Goal: Task Accomplishment & Management: Complete application form

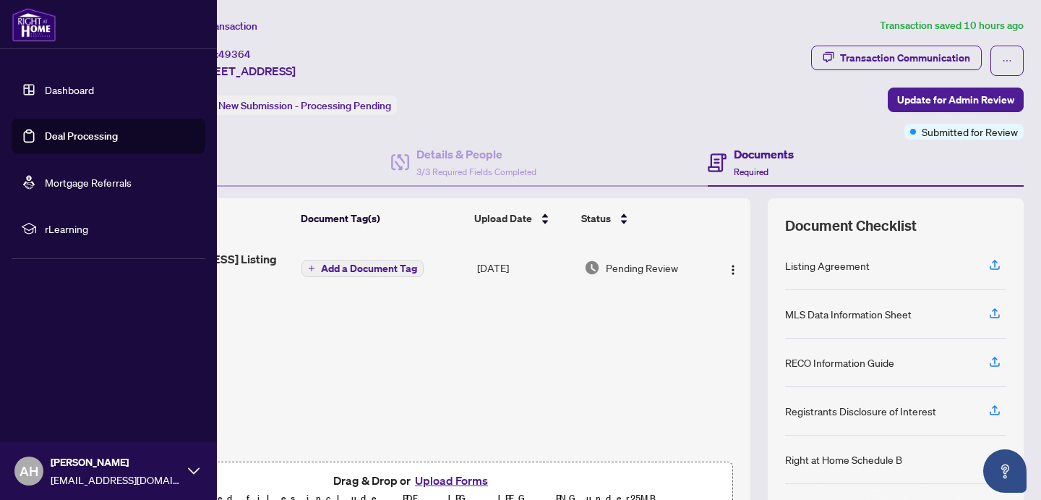
click at [62, 93] on link "Dashboard" at bounding box center [69, 89] width 49 height 13
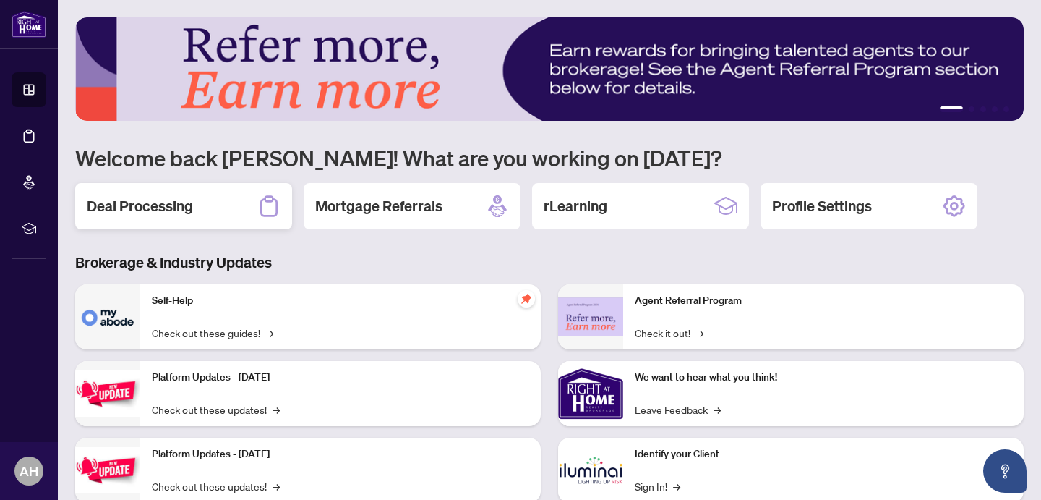
click at [176, 206] on h2 "Deal Processing" at bounding box center [140, 206] width 106 height 20
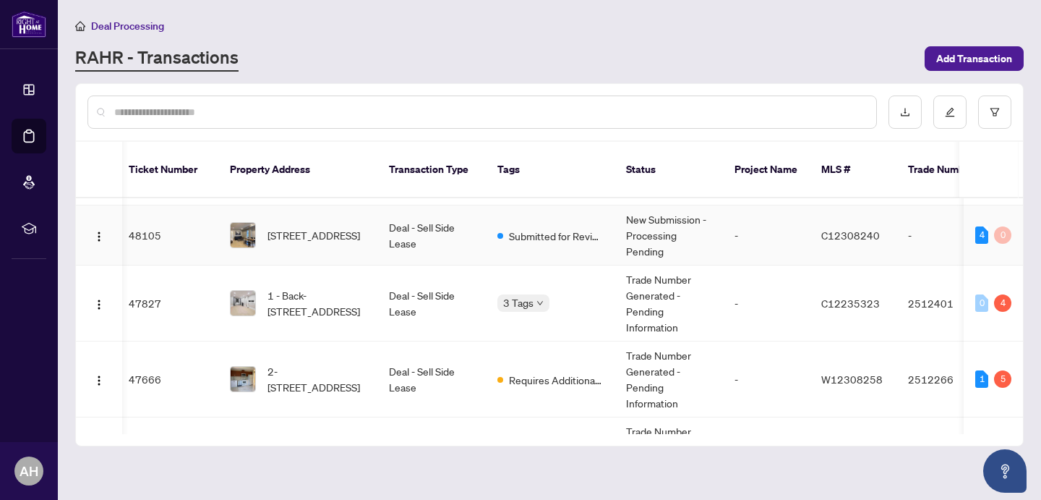
scroll to position [0, 5]
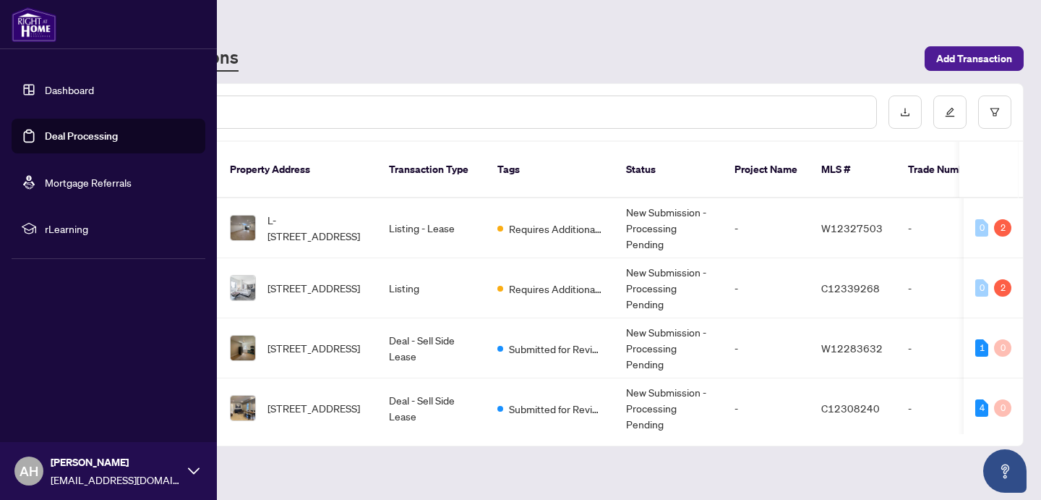
click at [45, 96] on link "Dashboard" at bounding box center [69, 89] width 49 height 13
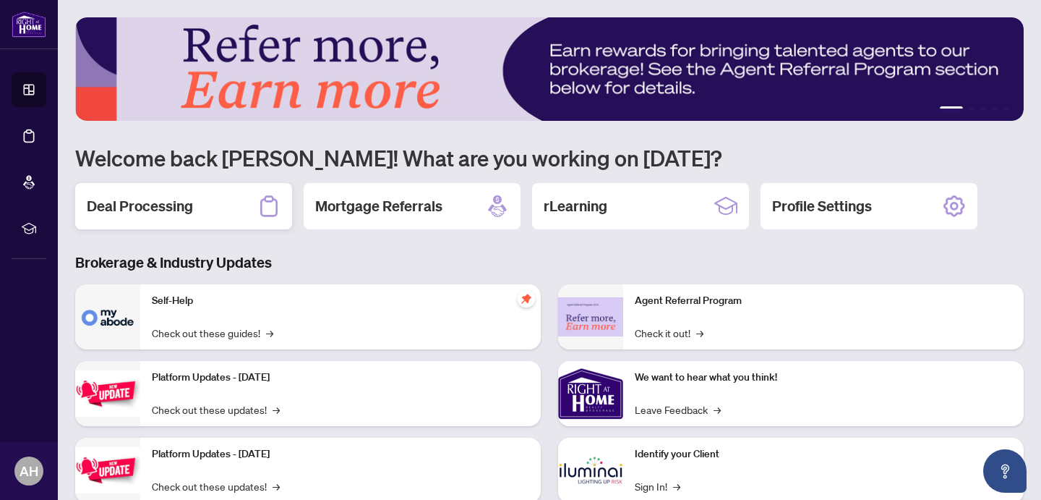
click at [166, 219] on div "Deal Processing" at bounding box center [183, 206] width 217 height 46
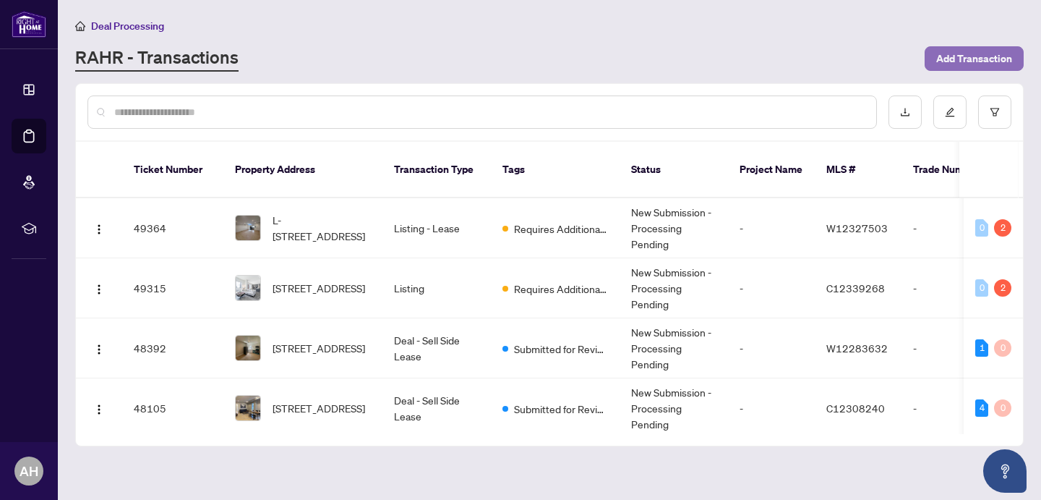
click at [967, 53] on span "Add Transaction" at bounding box center [974, 58] width 76 height 23
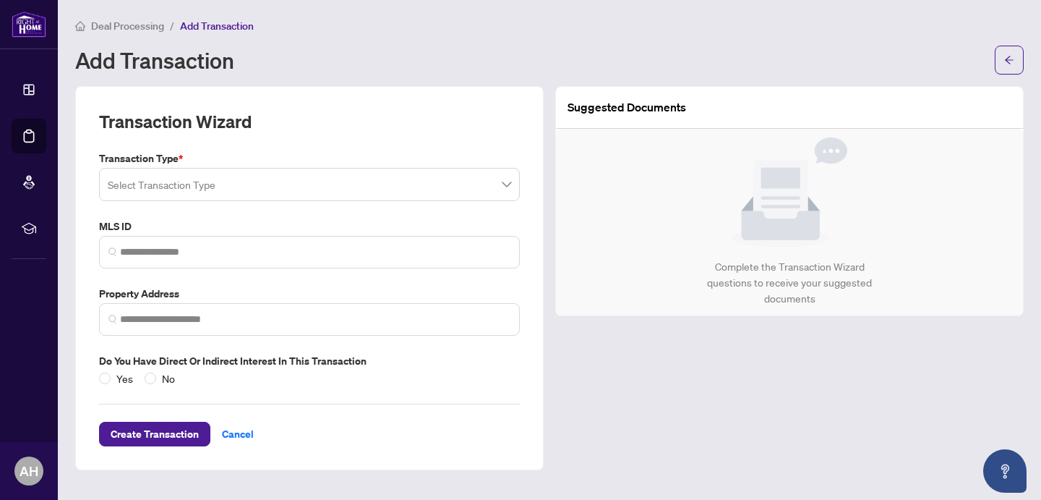
click at [502, 183] on span at bounding box center [309, 184] width 403 height 27
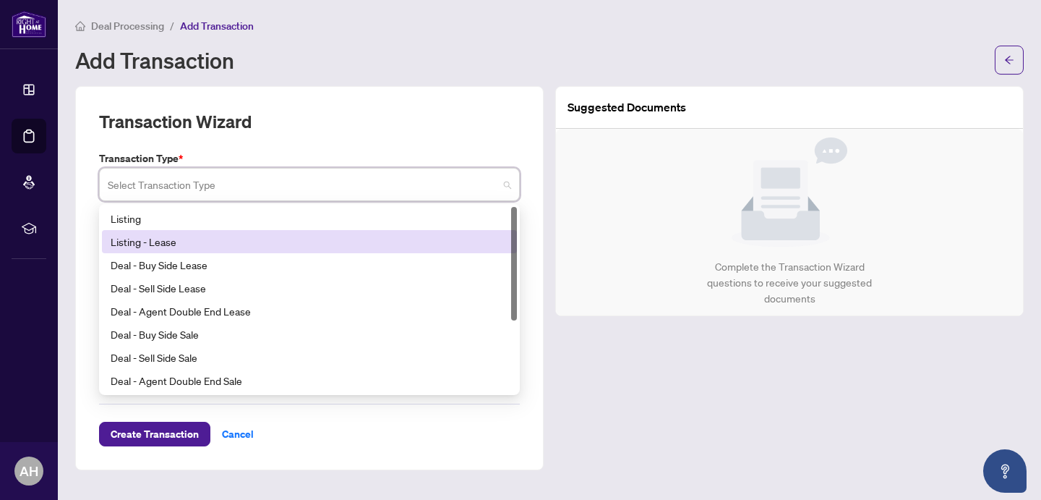
click at [179, 246] on div "Listing - Lease" at bounding box center [310, 242] width 398 height 16
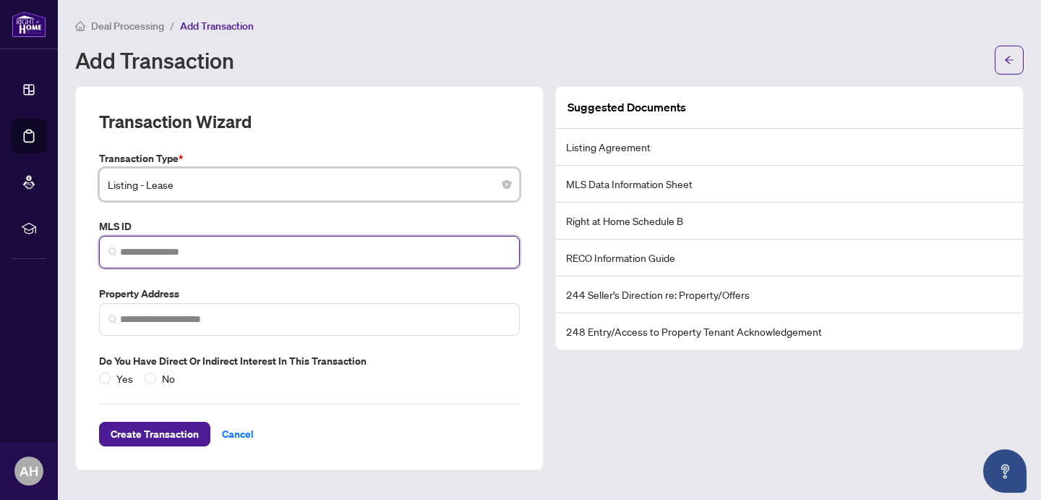
click at [181, 254] on input "search" at bounding box center [315, 251] width 390 height 15
paste input "*********"
type input "*********"
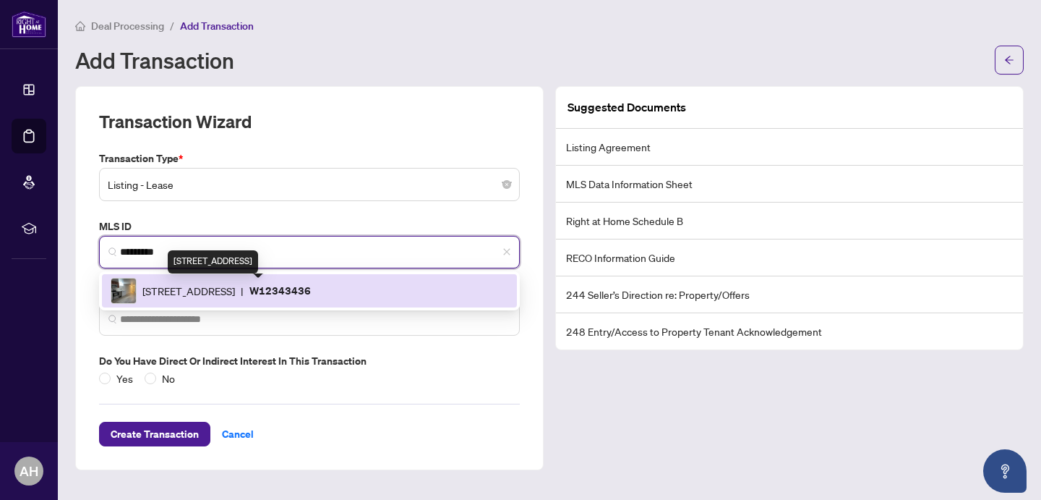
click at [231, 293] on span "[STREET_ADDRESS]" at bounding box center [188, 291] width 93 height 16
type input "**********"
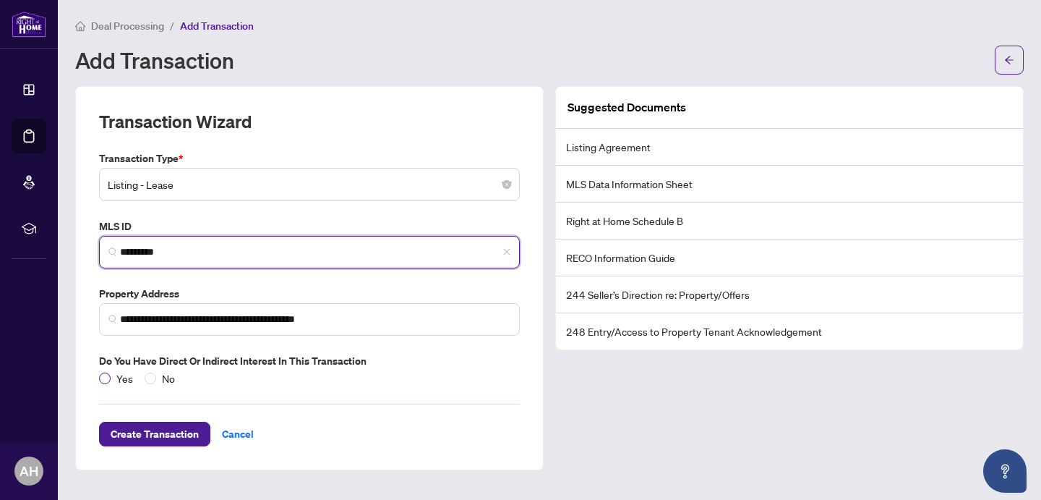
type input "*********"
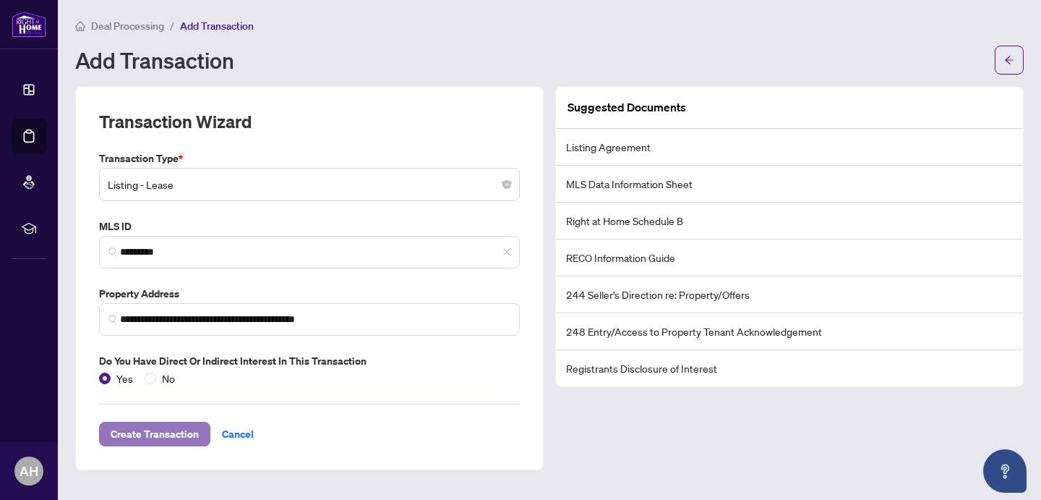
click at [161, 437] on span "Create Transaction" at bounding box center [155, 433] width 88 height 23
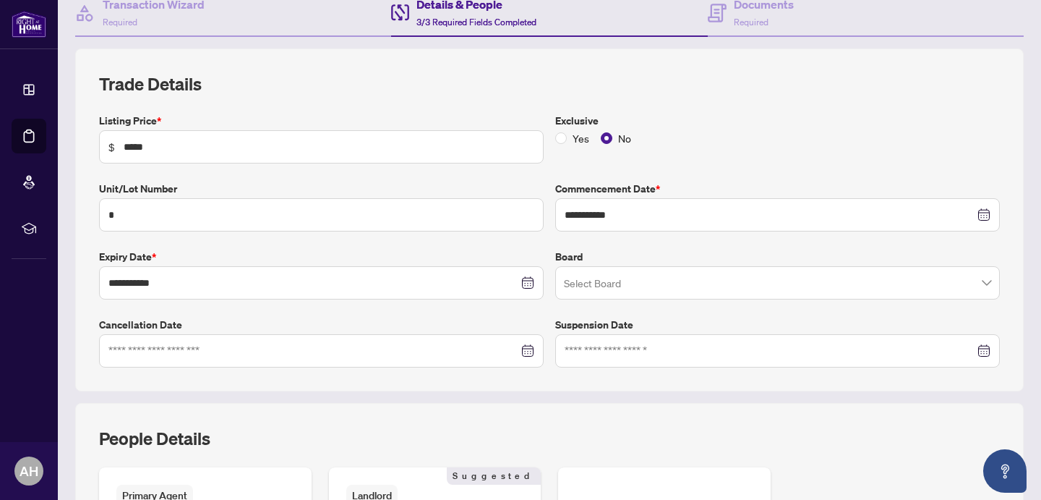
scroll to position [185, 0]
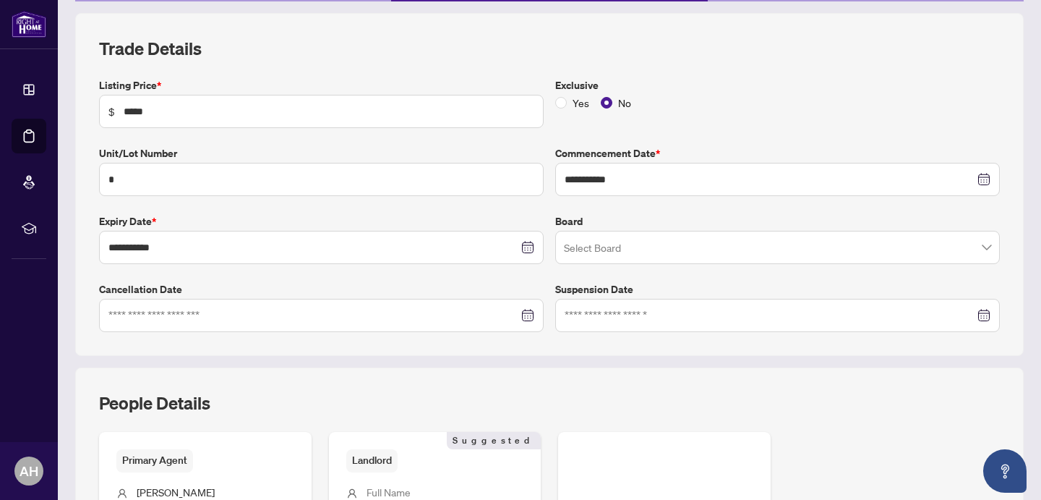
click at [845, 258] on input "search" at bounding box center [771, 250] width 414 height 32
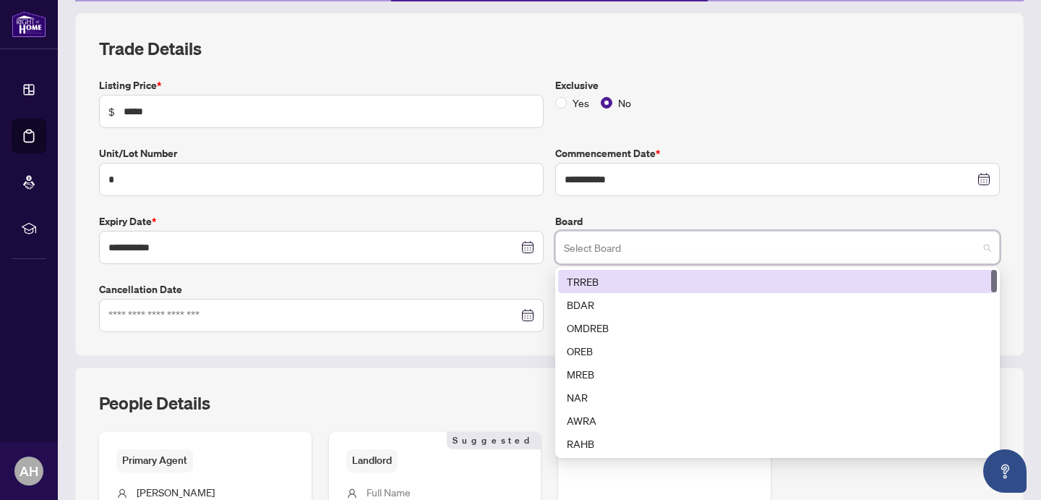
click at [633, 282] on div "TRREB" at bounding box center [777, 281] width 421 height 16
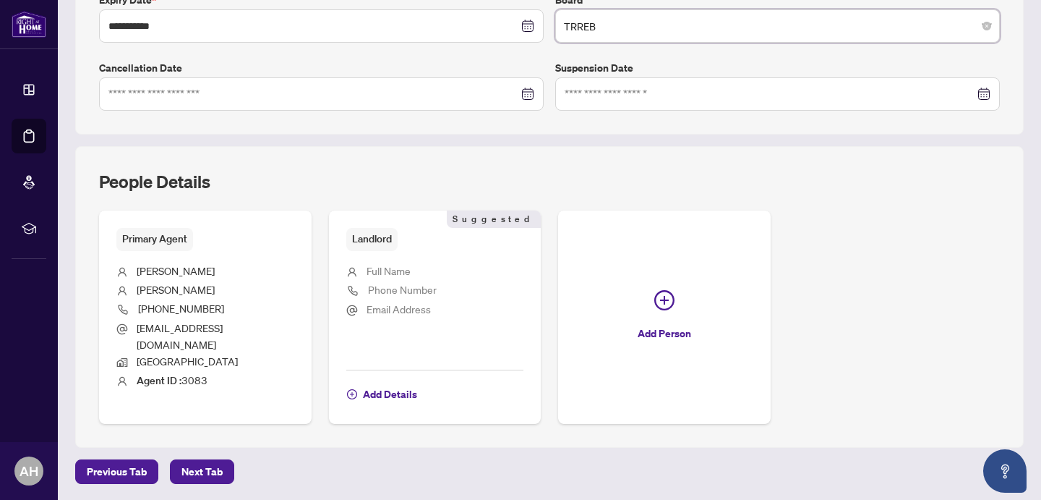
scroll to position [442, 0]
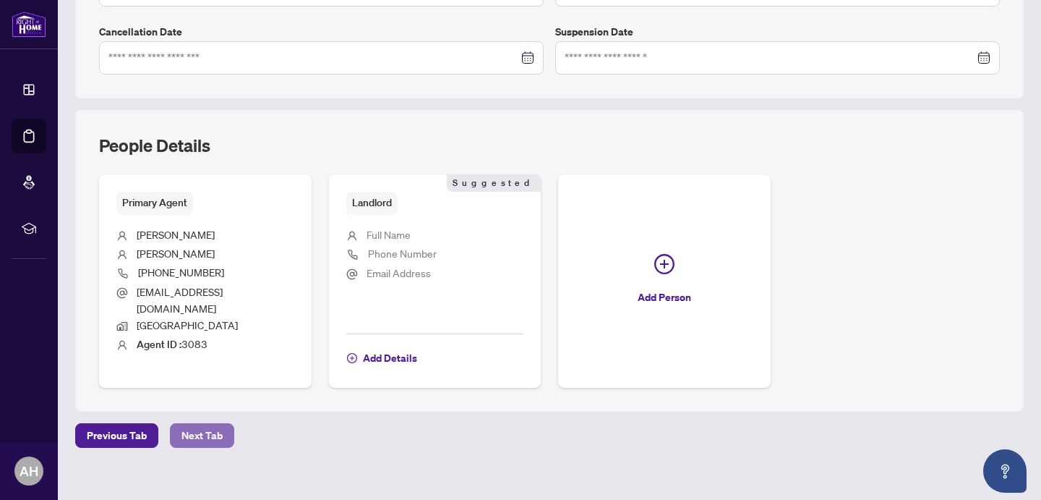
click at [207, 424] on span "Next Tab" at bounding box center [201, 435] width 41 height 23
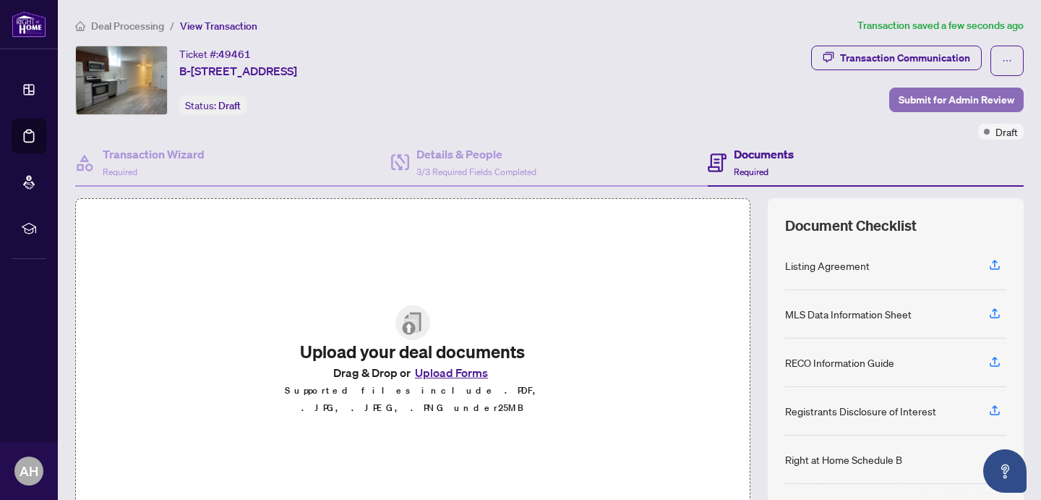
click at [961, 95] on span "Submit for Admin Review" at bounding box center [957, 99] width 116 height 23
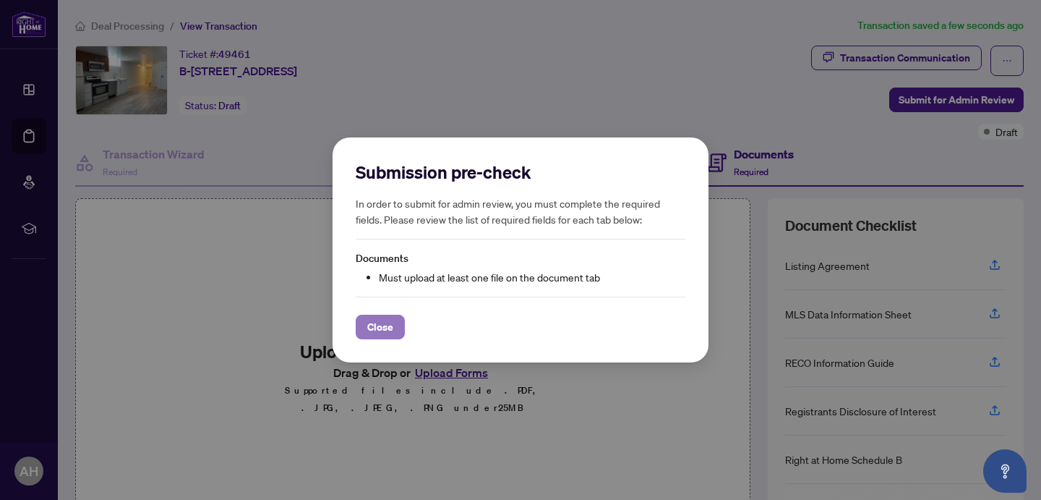
click at [382, 327] on span "Close" at bounding box center [380, 326] width 26 height 23
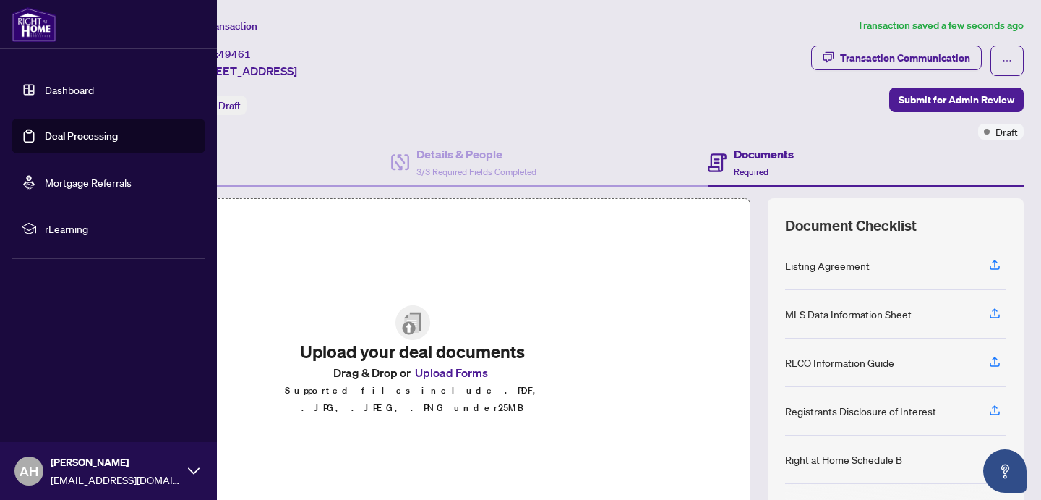
click at [45, 90] on link "Dashboard" at bounding box center [69, 89] width 49 height 13
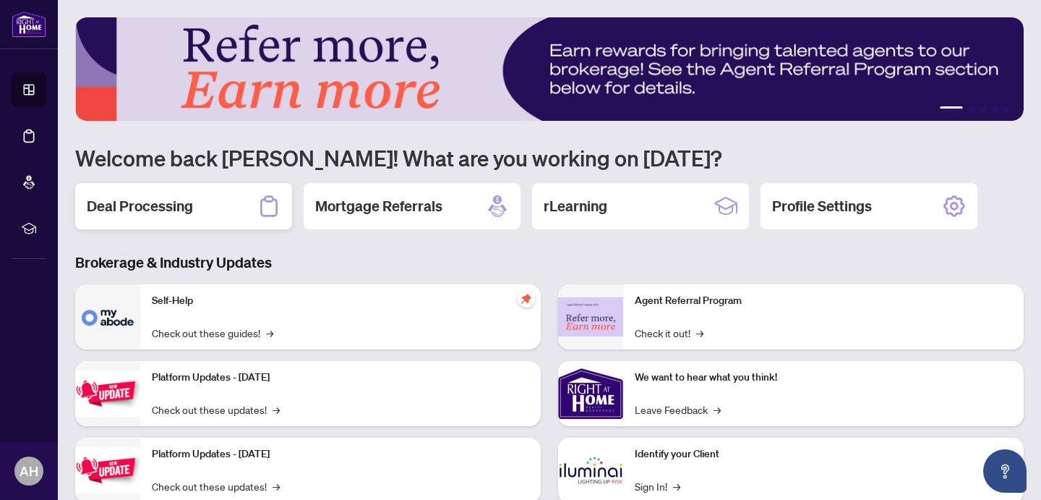
click at [145, 201] on h2 "Deal Processing" at bounding box center [140, 206] width 106 height 20
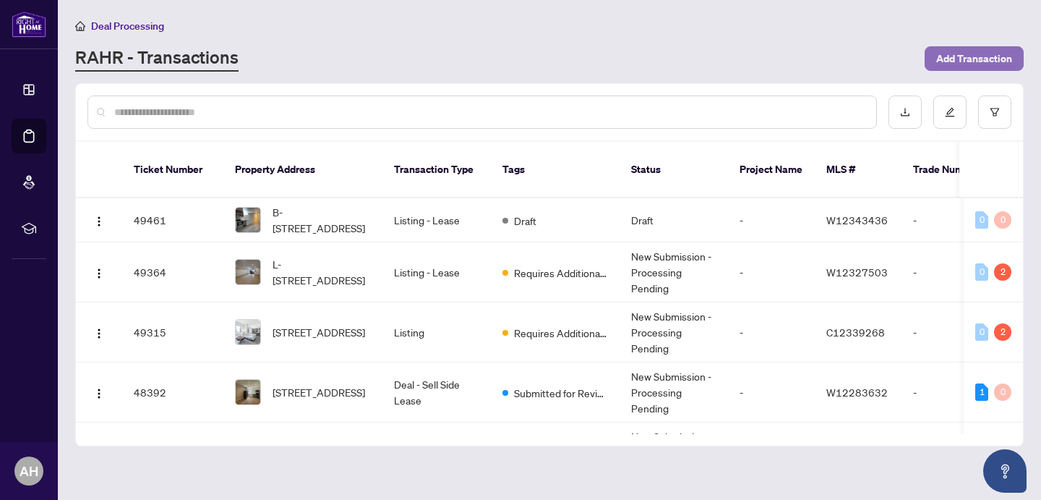
click at [961, 65] on span "Add Transaction" at bounding box center [974, 58] width 76 height 23
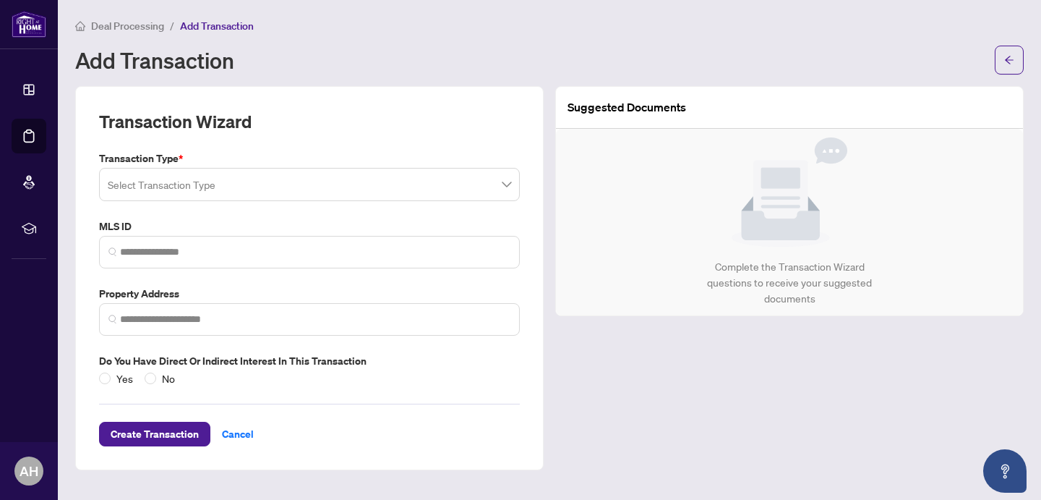
click at [285, 187] on input "search" at bounding box center [303, 187] width 390 height 32
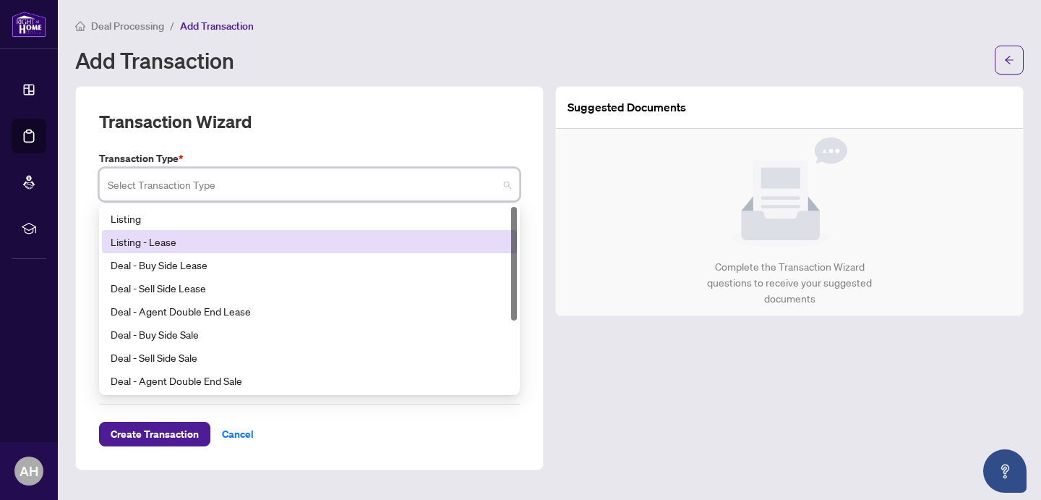
click at [175, 241] on div "Listing - Lease" at bounding box center [310, 242] width 398 height 16
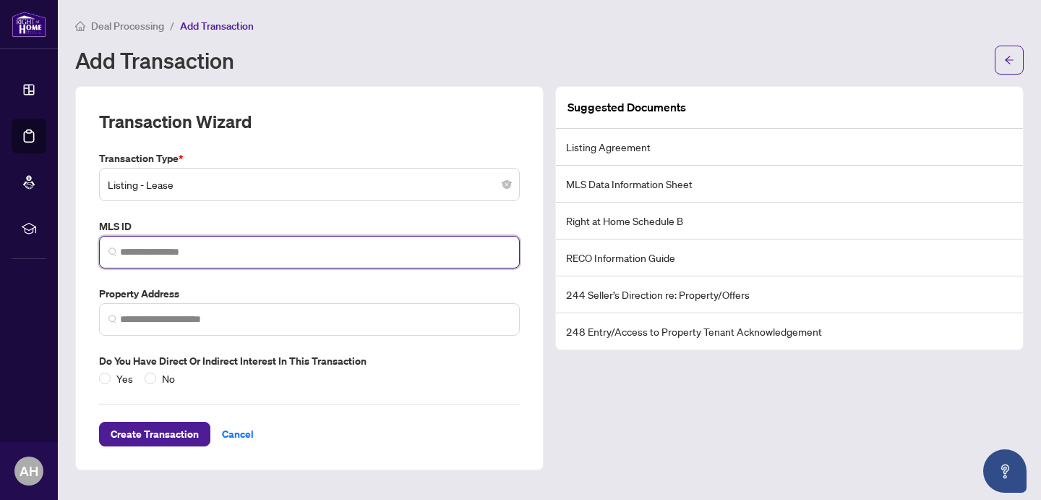
click at [203, 247] on input "search" at bounding box center [315, 251] width 390 height 15
paste input "*********"
type input "*********"
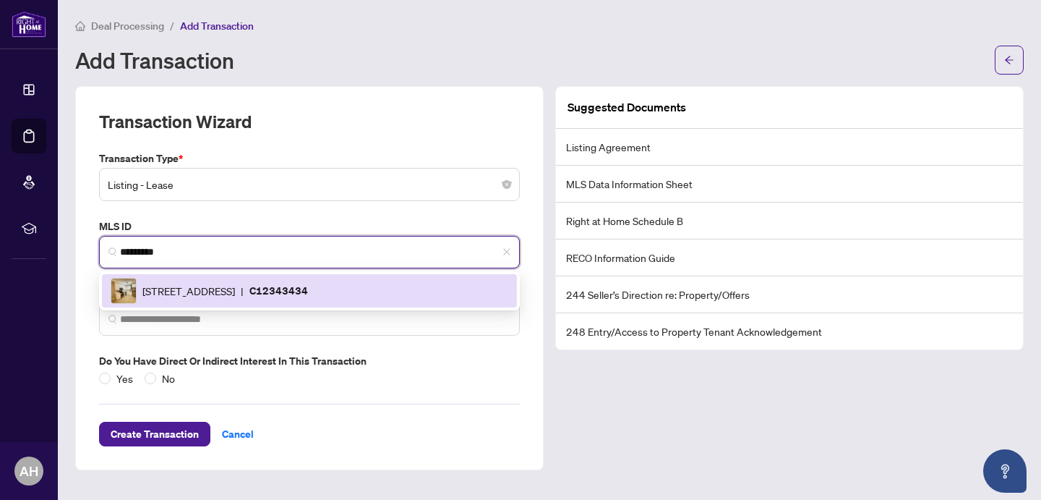
click at [223, 291] on span "[STREET_ADDRESS]" at bounding box center [188, 291] width 93 height 16
type input "**********"
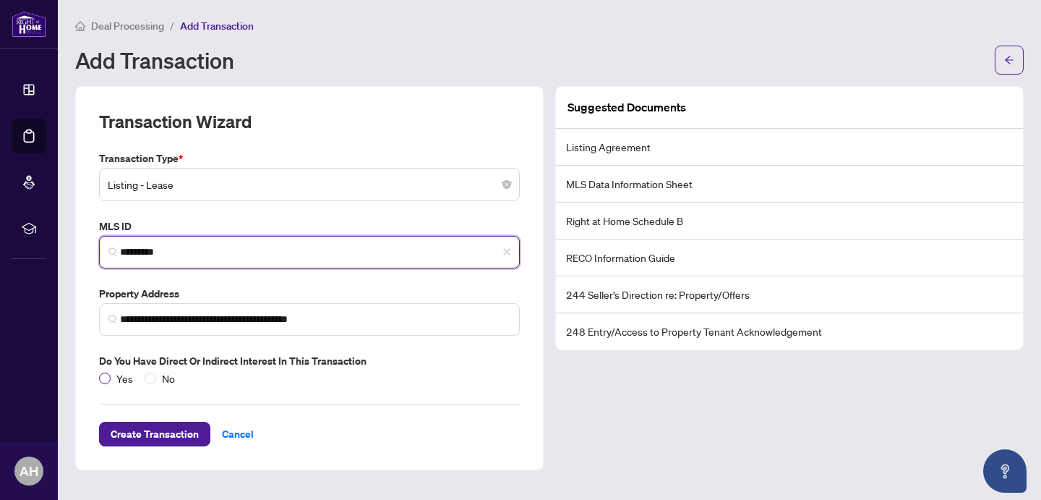
type input "*********"
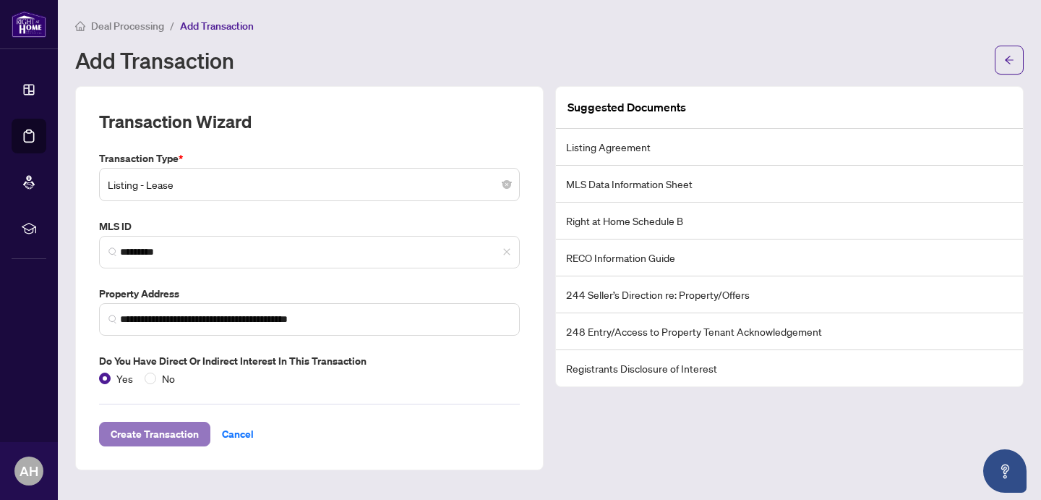
click at [151, 437] on span "Create Transaction" at bounding box center [155, 433] width 88 height 23
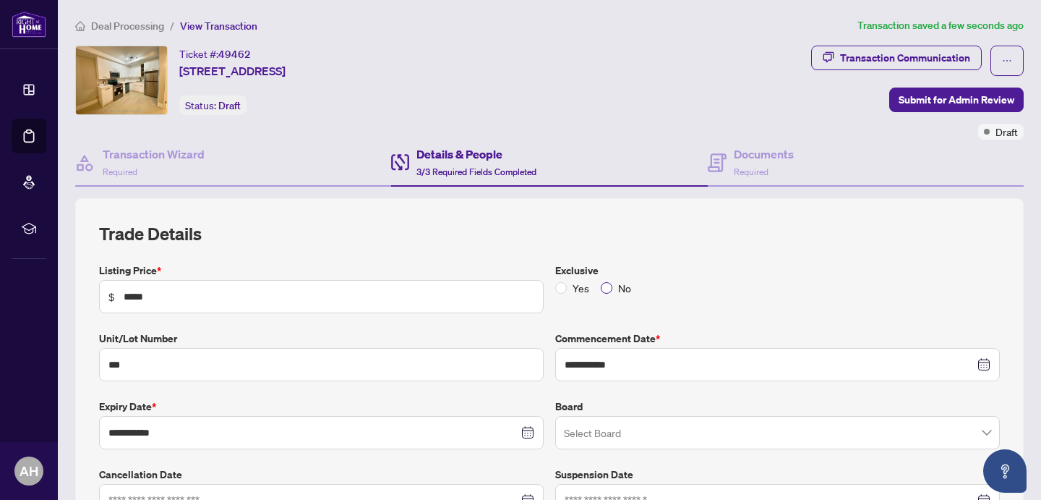
click at [612, 286] on span "No" at bounding box center [624, 288] width 25 height 16
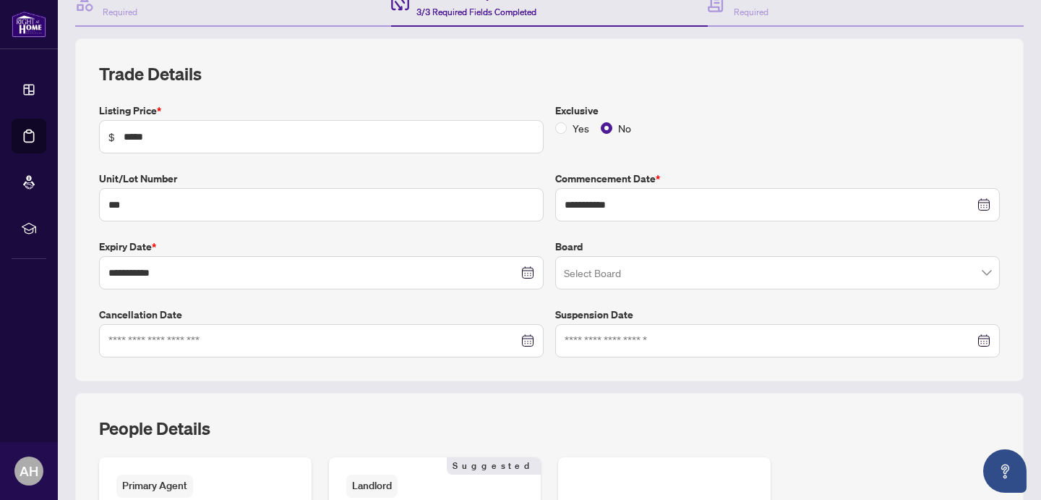
scroll to position [177, 0]
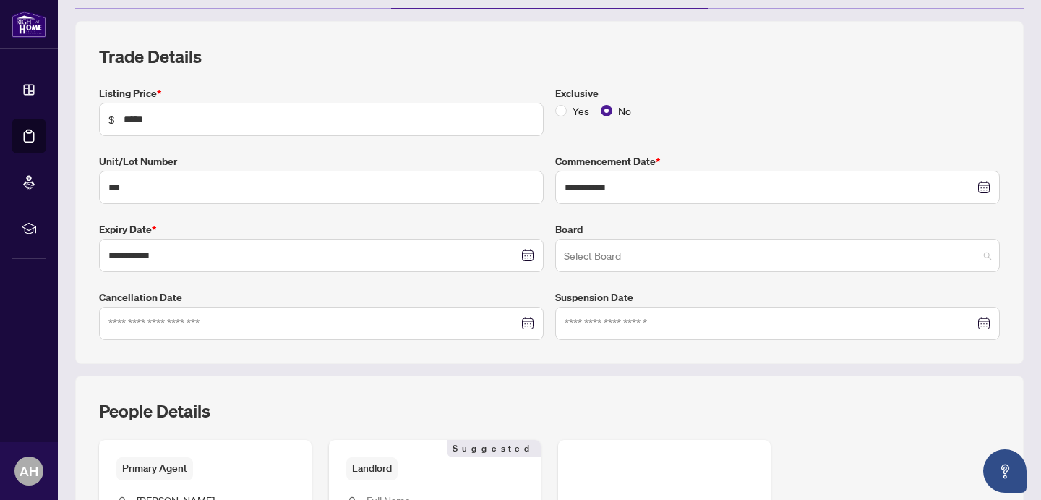
click at [697, 257] on input "search" at bounding box center [771, 257] width 414 height 32
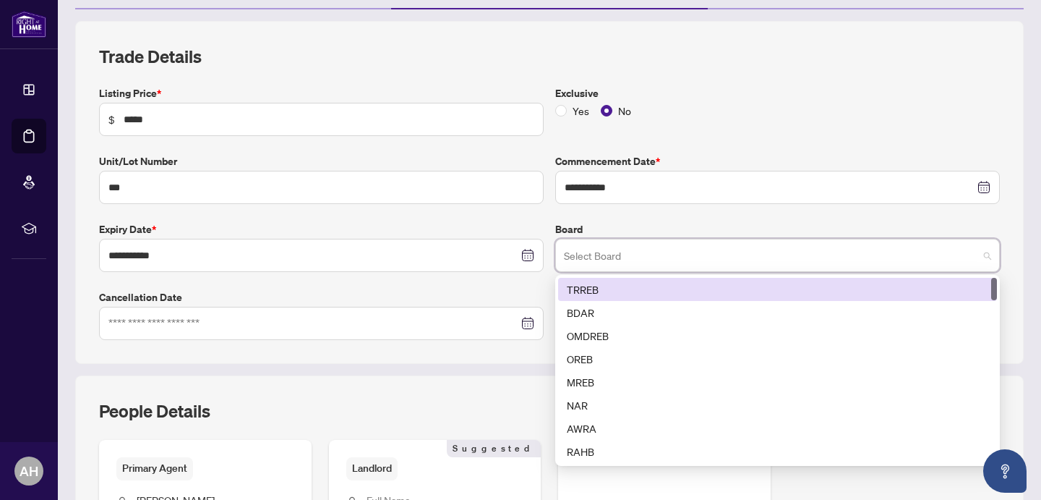
click at [594, 286] on div "TRREB" at bounding box center [777, 289] width 421 height 16
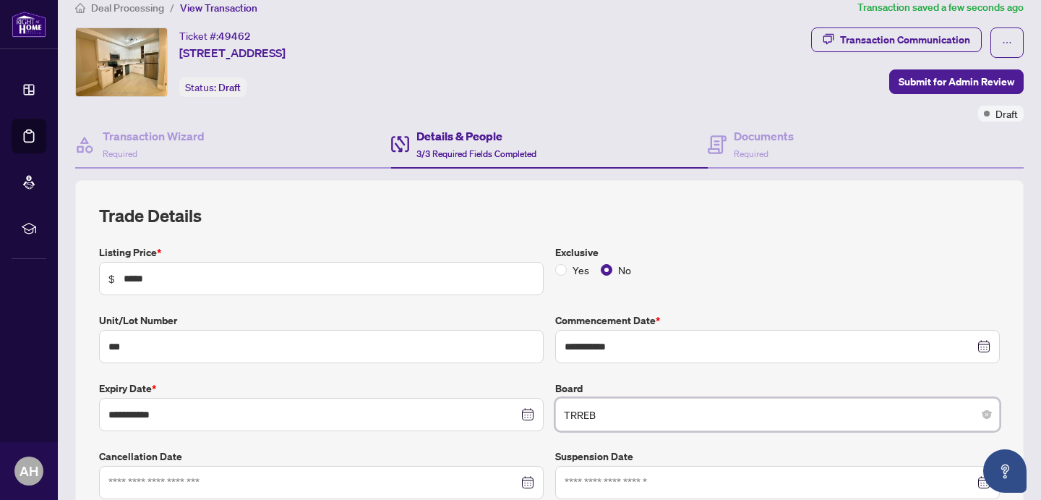
scroll to position [0, 0]
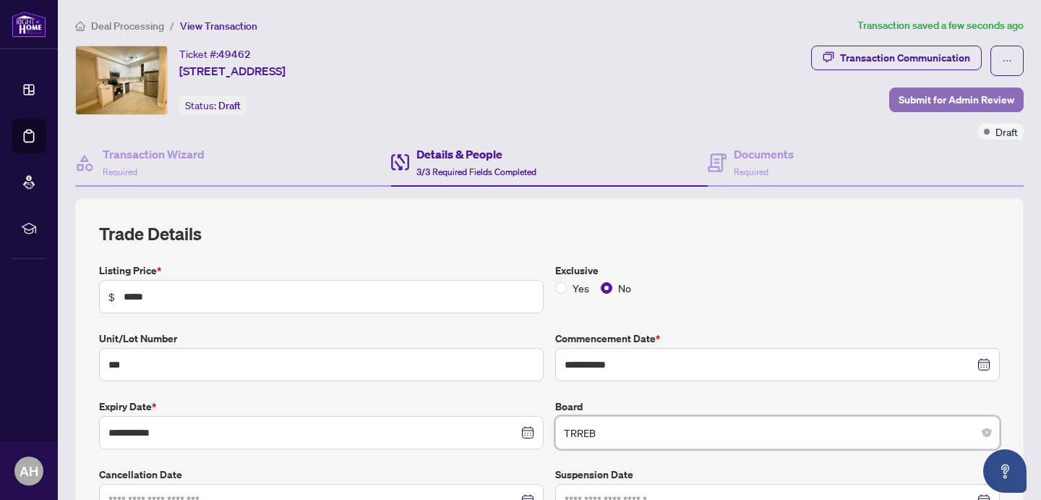
click at [925, 100] on span "Submit for Admin Review" at bounding box center [957, 99] width 116 height 23
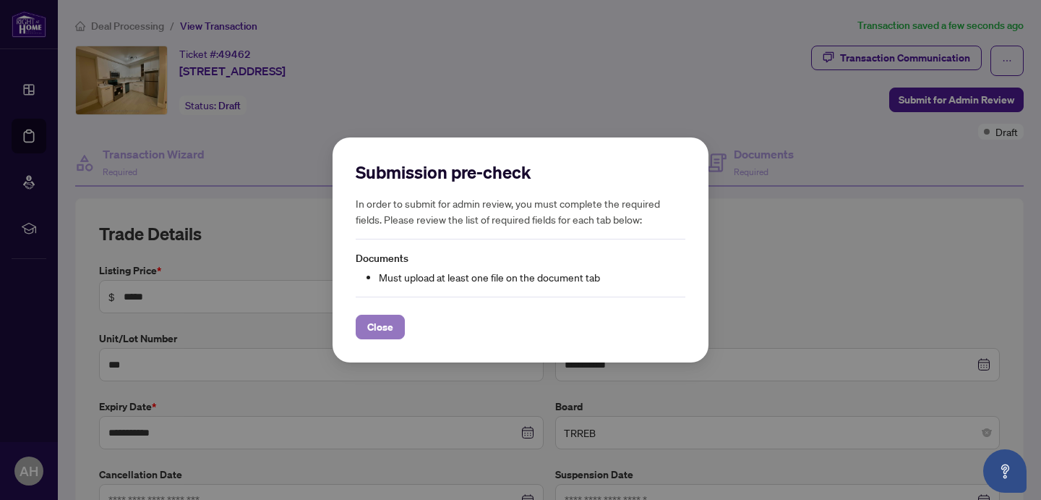
click at [383, 330] on span "Close" at bounding box center [380, 326] width 26 height 23
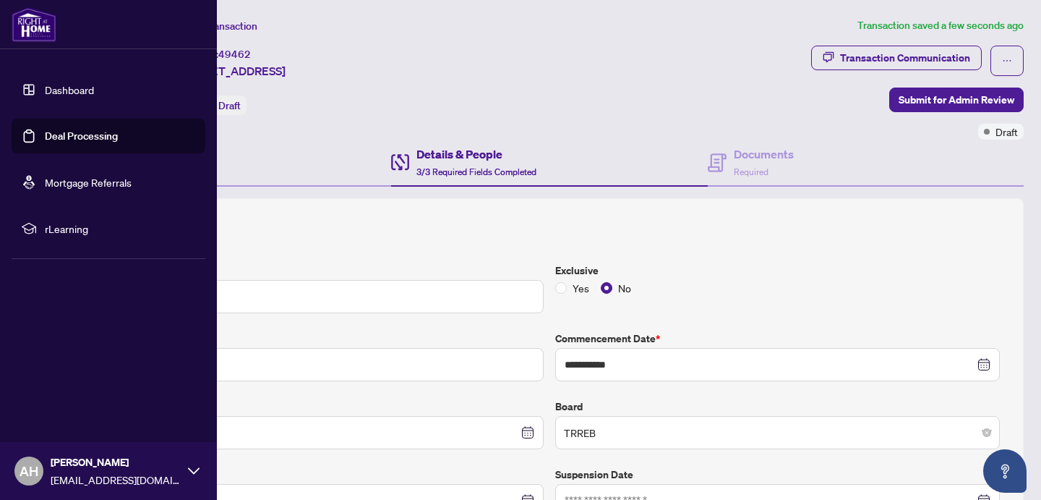
click at [45, 95] on link "Dashboard" at bounding box center [69, 89] width 49 height 13
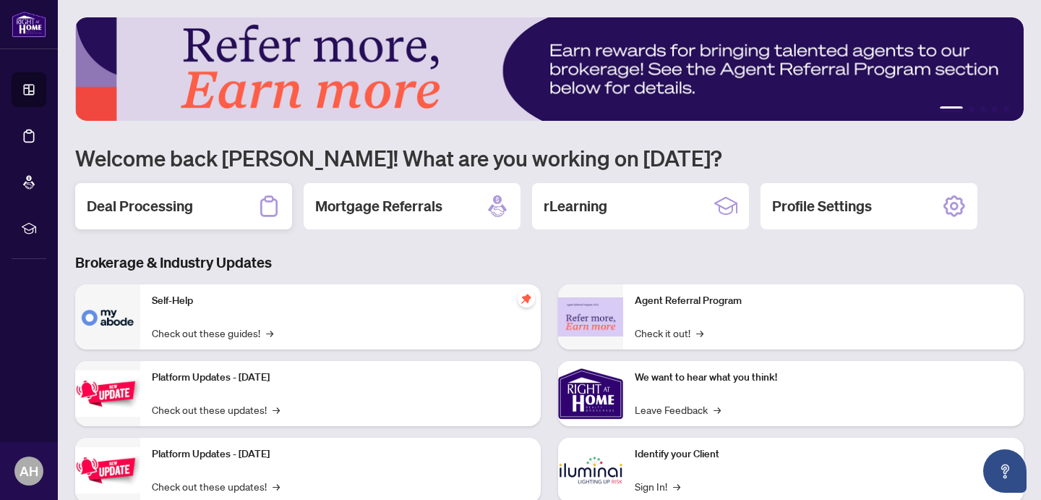
click at [220, 197] on div "Deal Processing" at bounding box center [183, 206] width 217 height 46
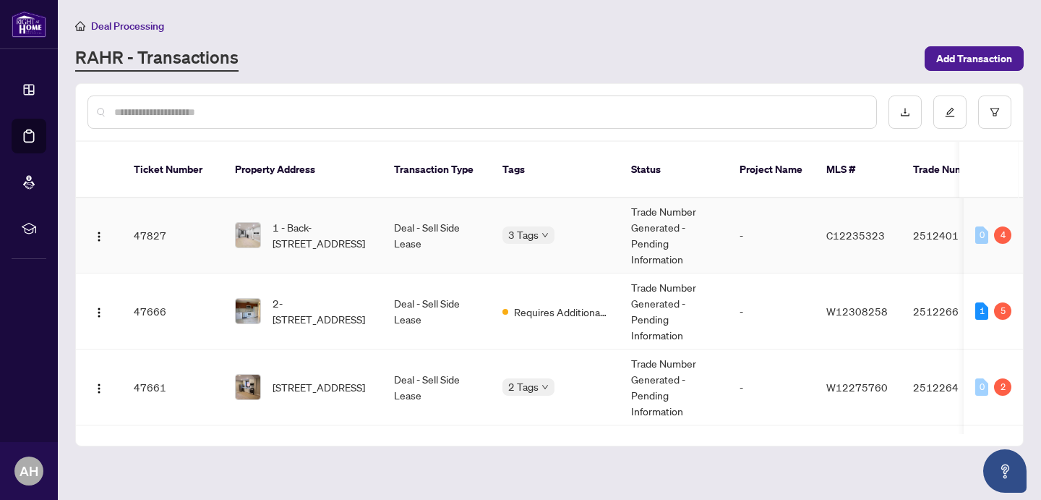
scroll to position [326, 0]
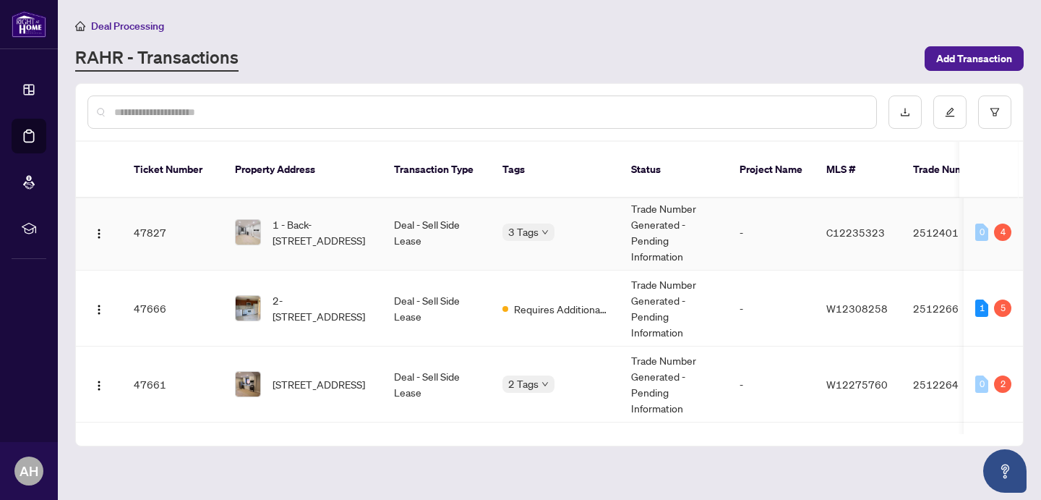
click at [460, 230] on td "Deal - Sell Side Lease" at bounding box center [436, 232] width 108 height 76
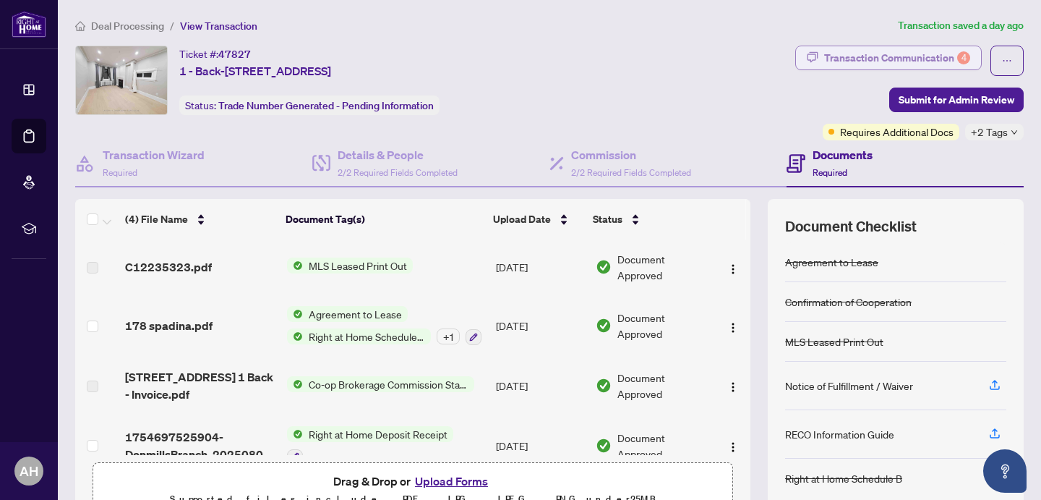
click at [946, 56] on div "Transaction Communication 4" at bounding box center [897, 57] width 146 height 23
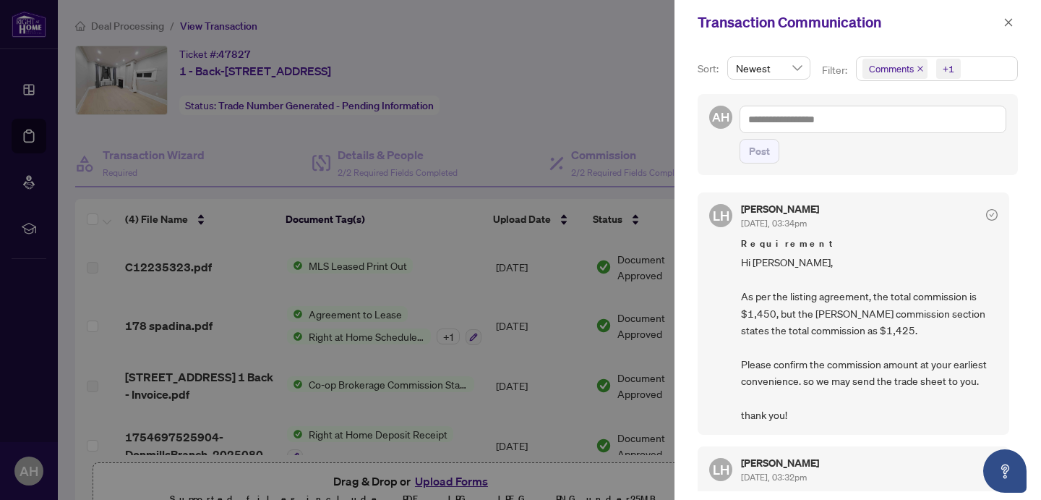
click at [922, 67] on icon "close" at bounding box center [920, 68] width 7 height 7
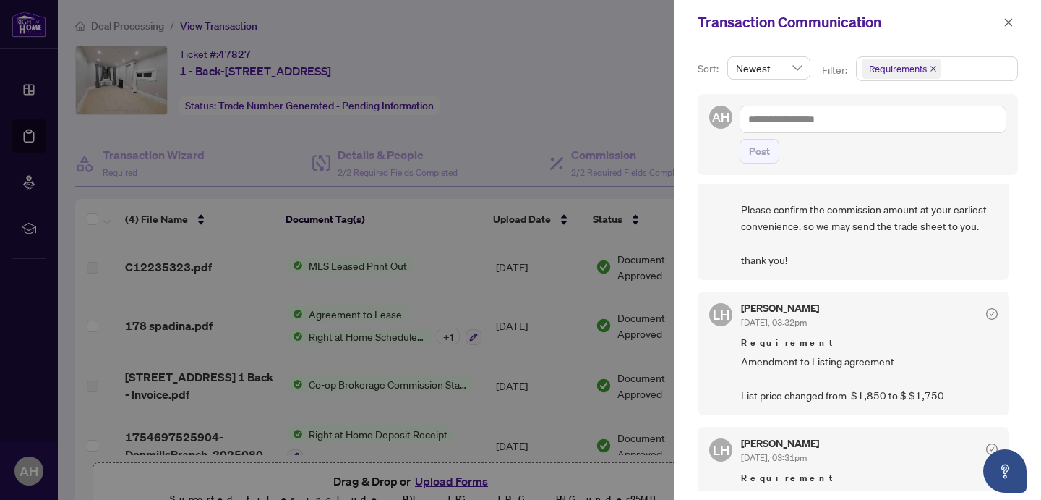
scroll to position [346, 0]
